Goal: Task Accomplishment & Management: Use online tool/utility

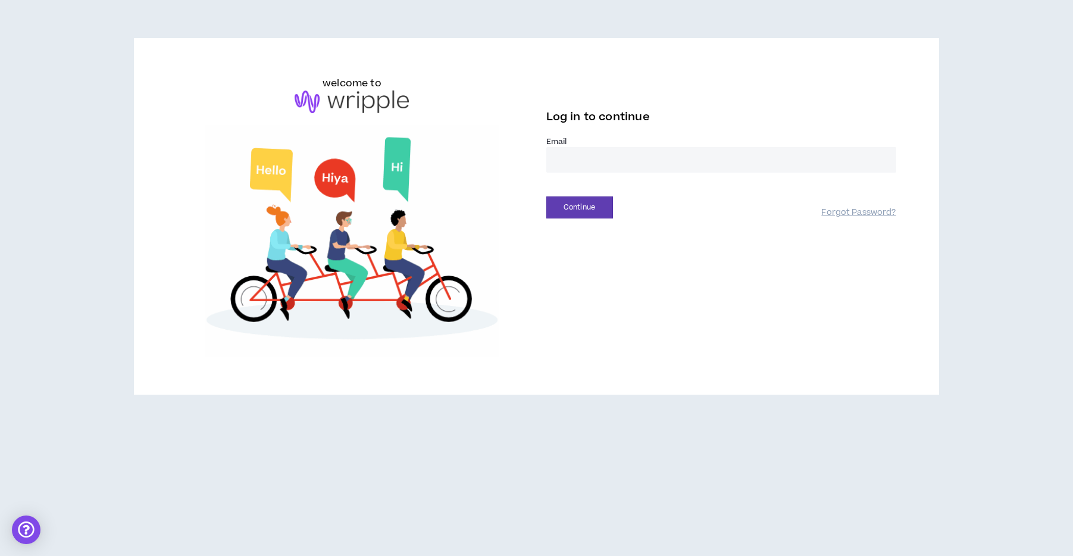
click at [672, 167] on input "email" at bounding box center [721, 160] width 350 height 26
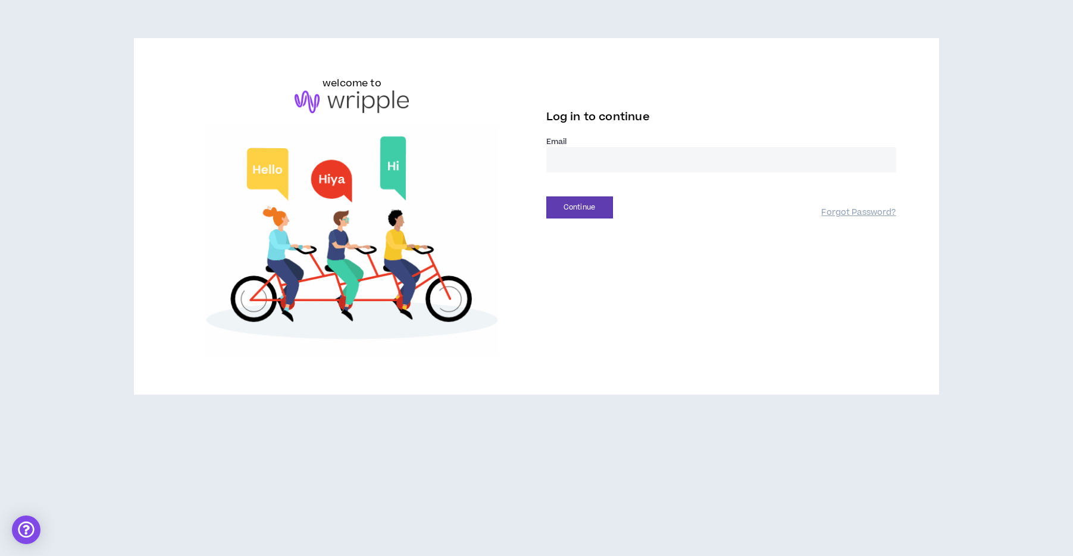
type input "**********"
click at [590, 205] on button "Continue" at bounding box center [579, 207] width 67 height 22
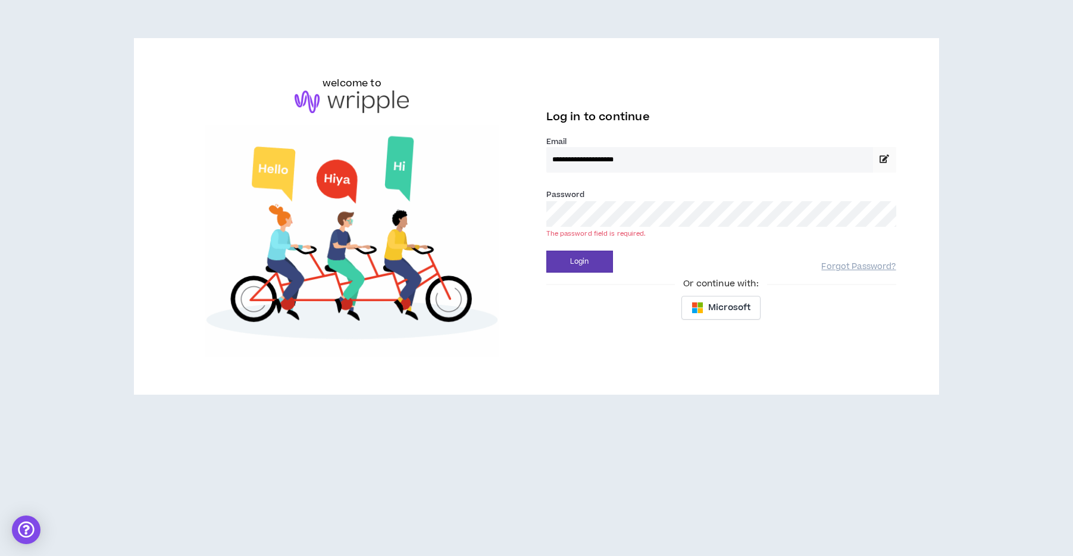
click at [546, 250] on button "Login" at bounding box center [579, 261] width 67 height 22
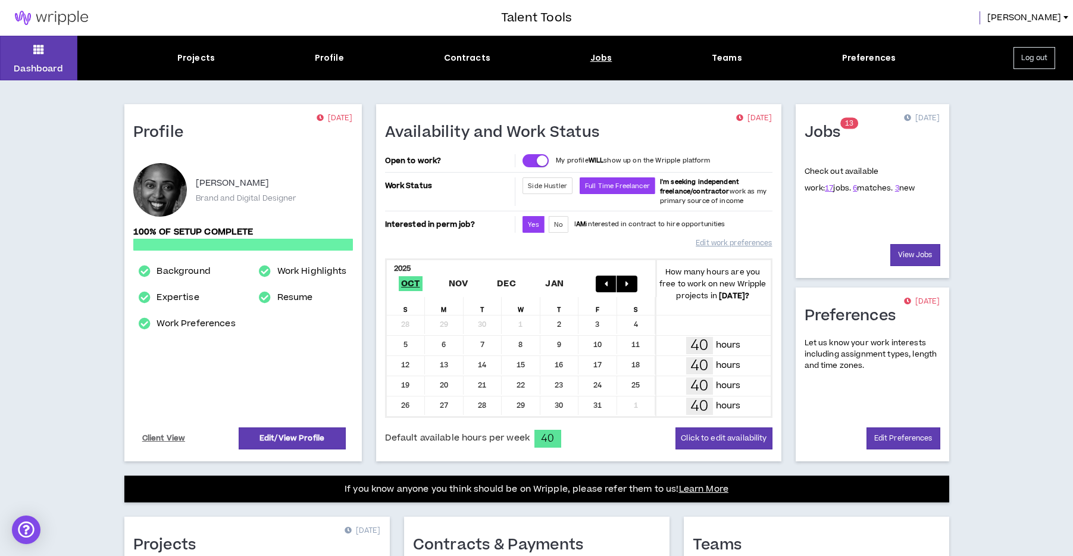
click at [605, 56] on div "Jobs" at bounding box center [601, 58] width 22 height 12
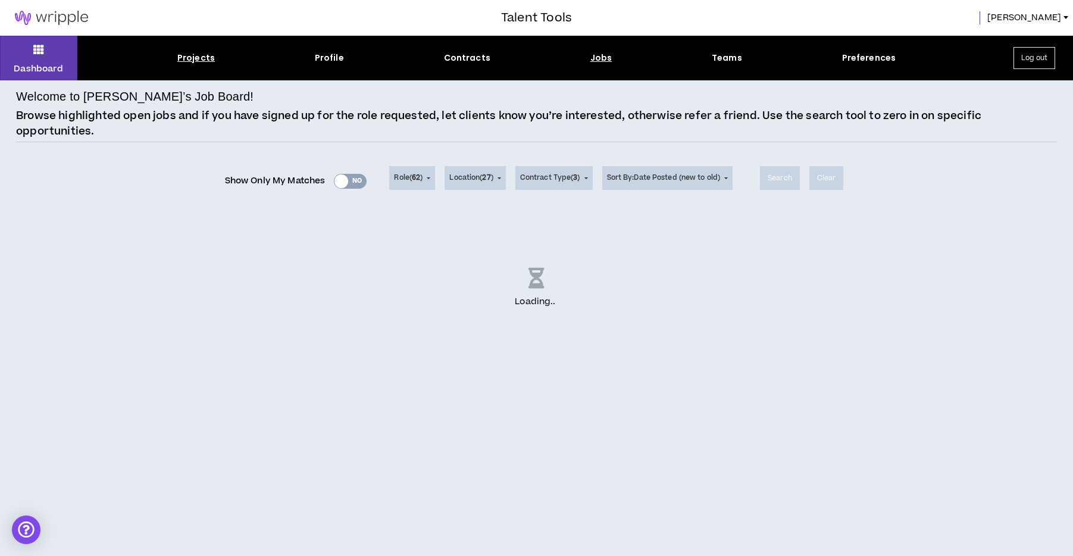
click at [201, 57] on div "Projects" at bounding box center [195, 58] width 37 height 12
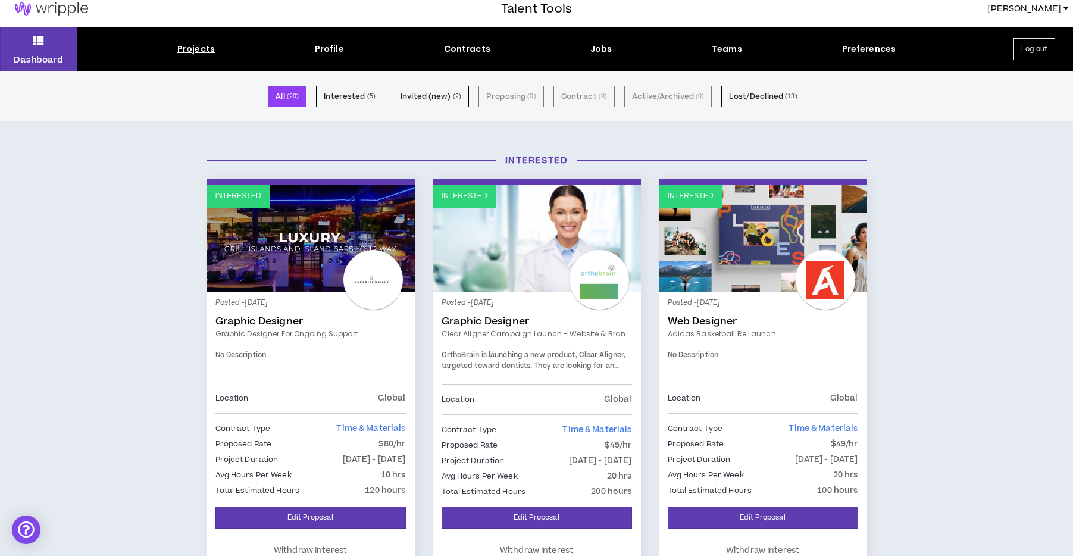
scroll to position [8, 0]
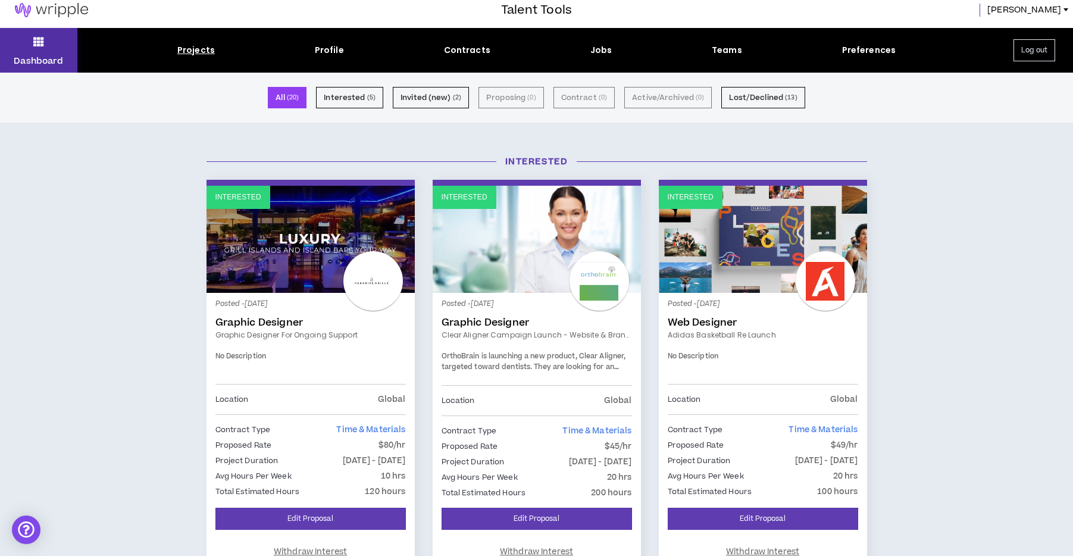
click at [52, 54] on button "Dashboard" at bounding box center [38, 50] width 77 height 45
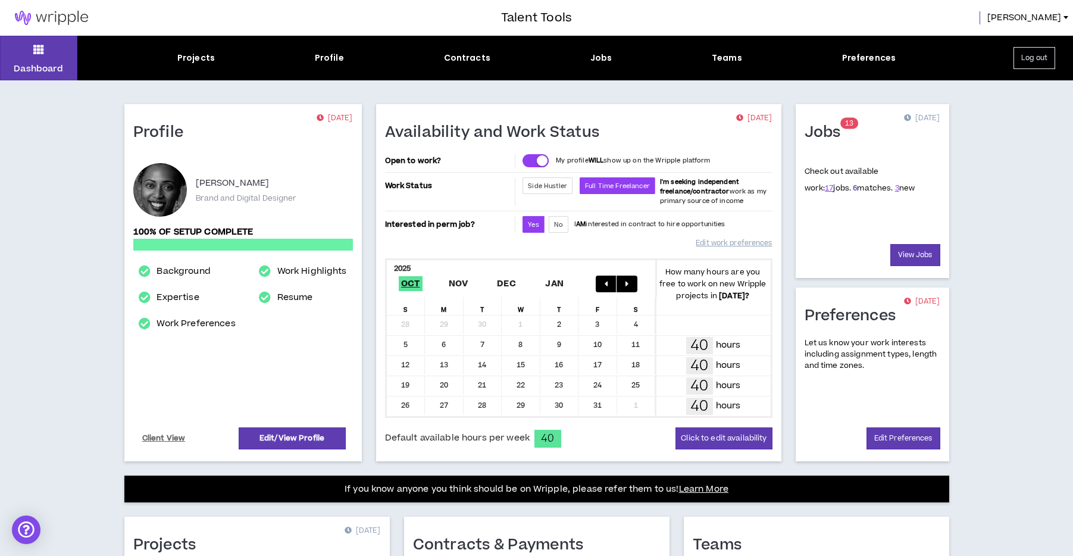
click at [853, 187] on link "6" at bounding box center [855, 188] width 4 height 11
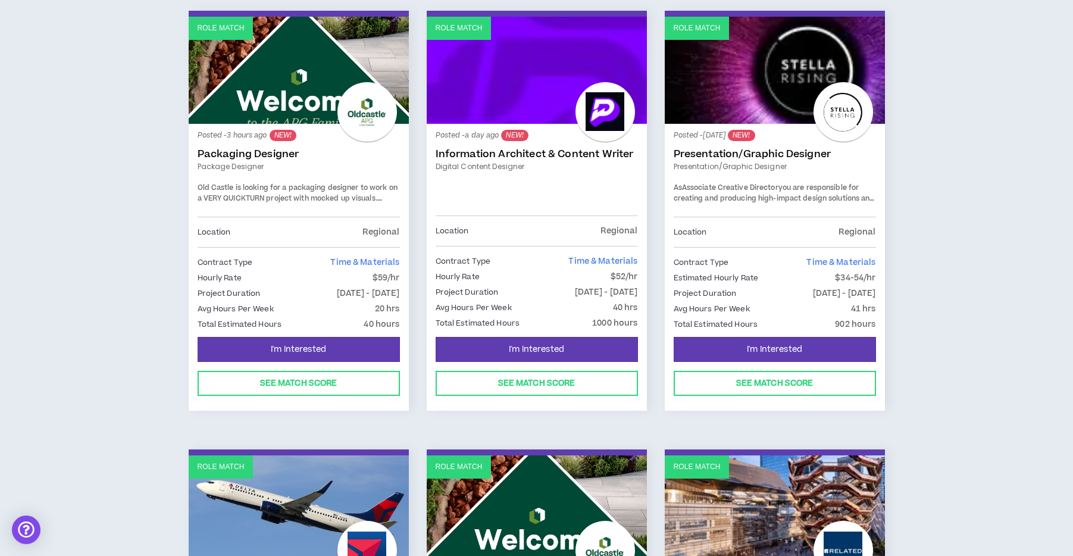
scroll to position [203, 0]
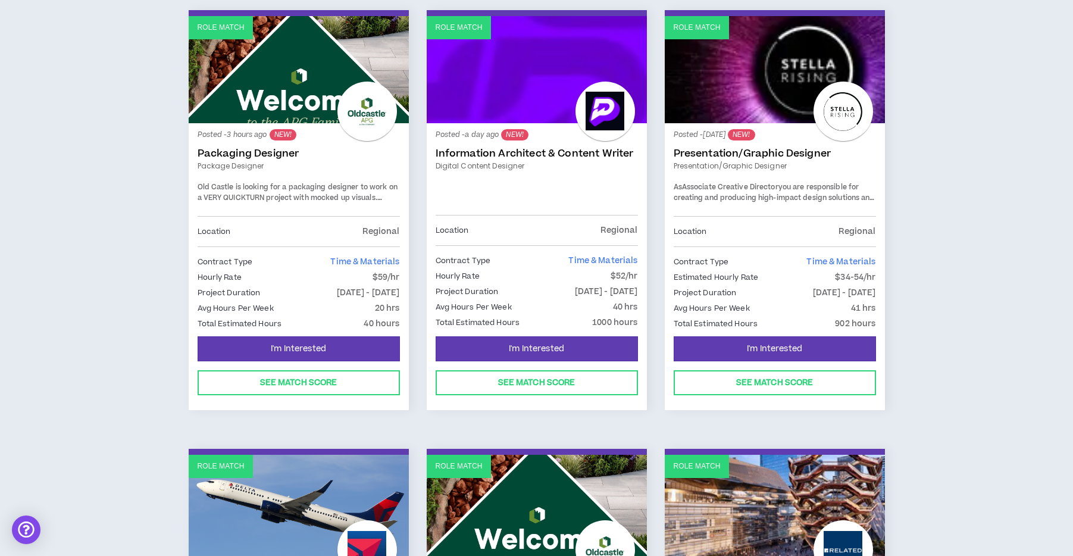
click at [552, 83] on link "Role Match" at bounding box center [537, 69] width 220 height 107
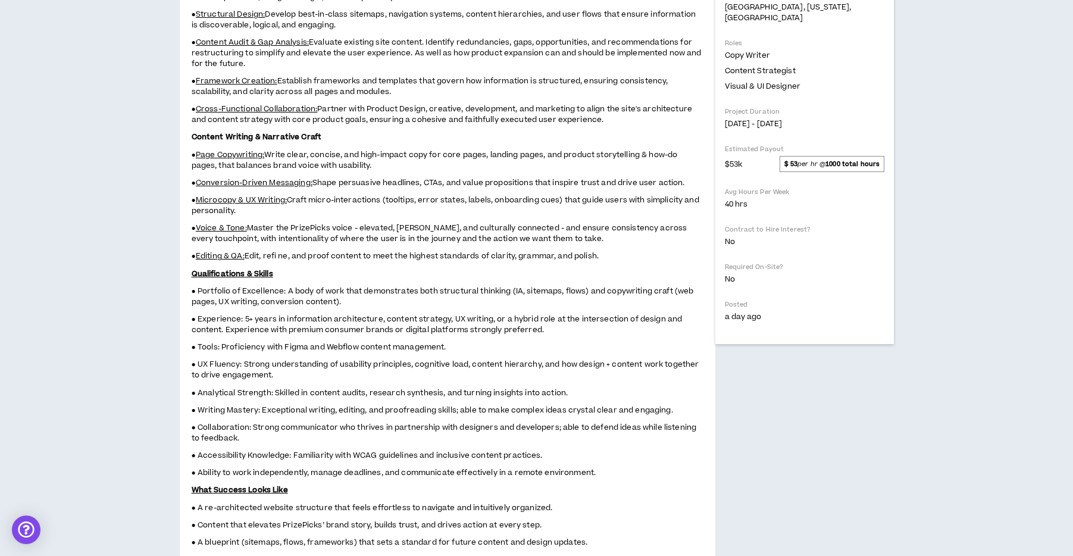
scroll to position [351, 0]
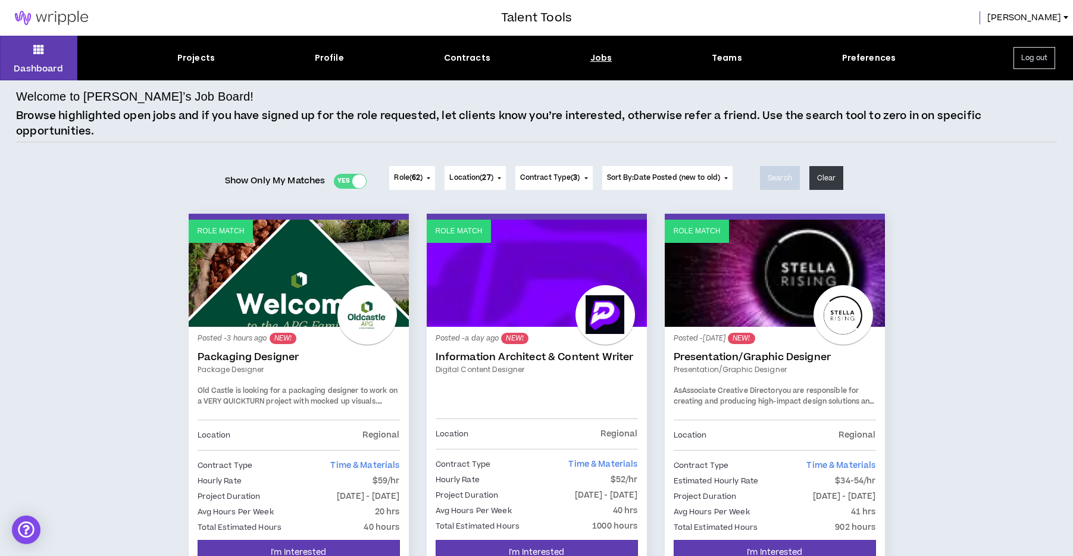
click at [1039, 59] on button "Log out" at bounding box center [1034, 58] width 42 height 22
